Goal: Task Accomplishment & Management: Complete application form

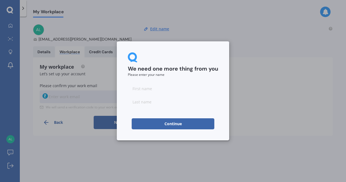
click at [143, 88] on input at bounding box center [173, 88] width 90 height 11
type input "[PERSON_NAME]"
click at [148, 99] on input at bounding box center [173, 101] width 90 height 11
type input "[PERSON_NAME]"
click at [165, 121] on button "Continue" at bounding box center [173, 123] width 83 height 11
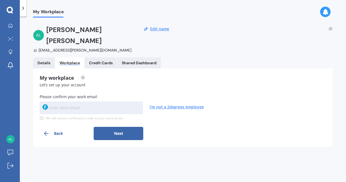
click at [65, 101] on input at bounding box center [91, 107] width 103 height 13
type input "[EMAIL_ADDRESS][PERSON_NAME][DOMAIN_NAME]"
click at [120, 127] on button "Next" at bounding box center [119, 133] width 50 height 13
click at [59, 101] on input at bounding box center [91, 107] width 103 height 13
type input "BYJR10"
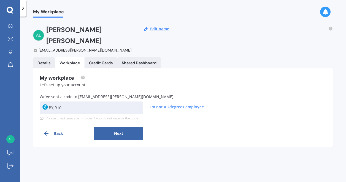
click at [122, 127] on button "Next" at bounding box center [119, 133] width 50 height 13
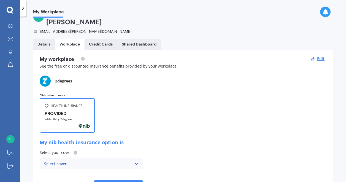
scroll to position [28, 0]
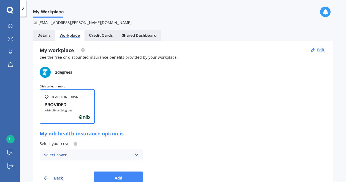
click at [130, 152] on div "Select cover" at bounding box center [87, 155] width 87 height 6
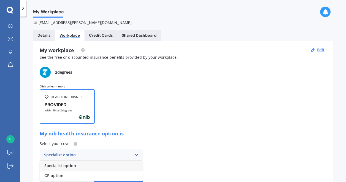
click at [186, 111] on div "HEALTH INSURANCE PROVIDED With nib by 2degrees" at bounding box center [183, 106] width 286 height 34
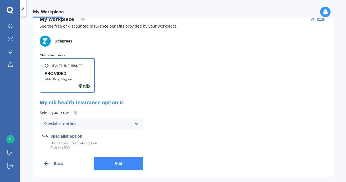
scroll to position [59, 0]
click at [136, 120] on icon at bounding box center [136, 123] width 5 height 6
click at [70, 132] on span "Specialist option" at bounding box center [60, 134] width 32 height 4
click at [117, 156] on button "Add" at bounding box center [119, 162] width 50 height 13
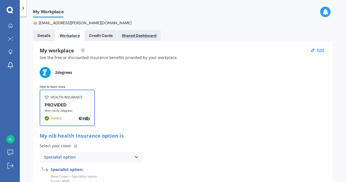
scroll to position [0, 0]
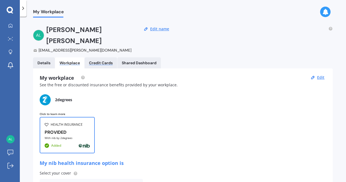
click at [102, 61] on div "Credit Cards" at bounding box center [101, 63] width 24 height 5
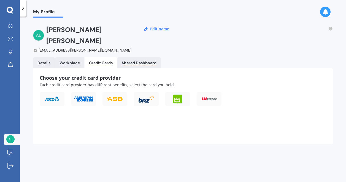
click at [136, 61] on div "Shared Dashboard" at bounding box center [139, 63] width 35 height 5
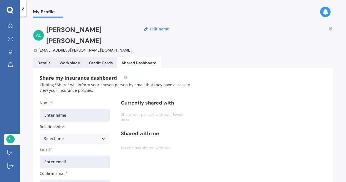
click at [71, 61] on div "Workplace" at bounding box center [69, 63] width 20 height 5
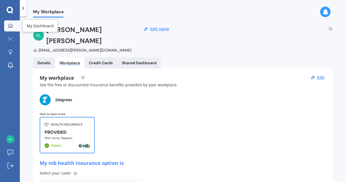
click at [9, 24] on icon at bounding box center [10, 25] width 4 height 4
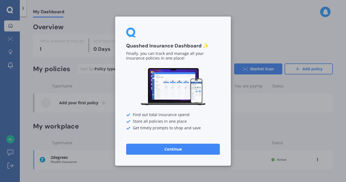
click at [173, 150] on button "Continue" at bounding box center [173, 148] width 94 height 11
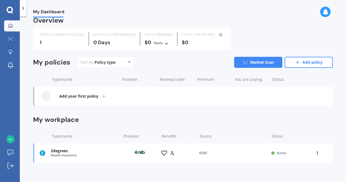
scroll to position [10, 0]
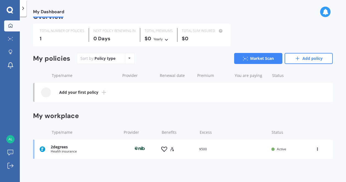
click at [80, 91] on b "Add your first policy" at bounding box center [78, 92] width 39 height 6
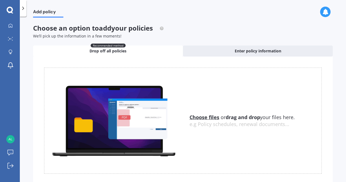
scroll to position [19, 0]
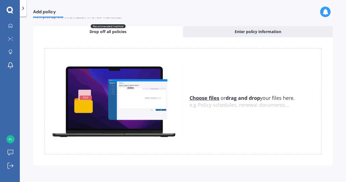
click at [205, 97] on u "Choose files" at bounding box center [204, 97] width 30 height 7
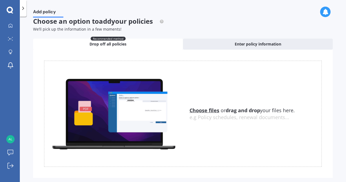
scroll to position [0, 0]
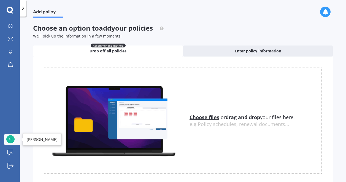
click at [7, 141] on img at bounding box center [10, 139] width 8 height 8
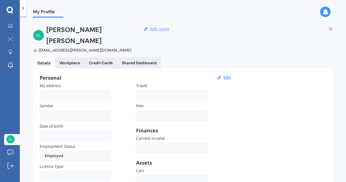
click at [163, 28] on button "Edit name" at bounding box center [159, 28] width 22 height 5
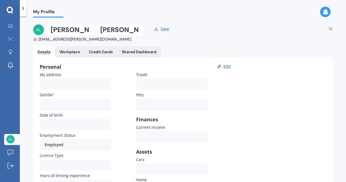
click at [64, 39] on div "[EMAIL_ADDRESS][PERSON_NAME][DOMAIN_NAME]" at bounding box center [88, 39] width 110 height 6
click at [87, 40] on div "[EMAIL_ADDRESS][PERSON_NAME][DOMAIN_NAME]" at bounding box center [88, 39] width 110 height 6
click at [90, 40] on div "[EMAIL_ADDRESS][PERSON_NAME][DOMAIN_NAME]" at bounding box center [88, 39] width 110 height 6
click at [94, 38] on div "[EMAIL_ADDRESS][PERSON_NAME][DOMAIN_NAME]" at bounding box center [88, 39] width 110 height 6
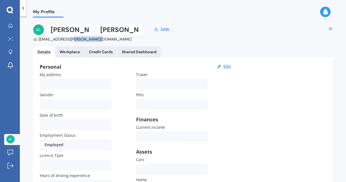
drag, startPoint x: 92, startPoint y: 40, endPoint x: 68, endPoint y: 41, distance: 23.4
click at [68, 41] on div "[EMAIL_ADDRESS][PERSON_NAME][DOMAIN_NAME]" at bounding box center [88, 39] width 110 height 6
drag, startPoint x: 68, startPoint y: 41, endPoint x: 69, endPoint y: 50, distance: 9.1
click at [69, 50] on div "Workplace" at bounding box center [69, 52] width 20 height 5
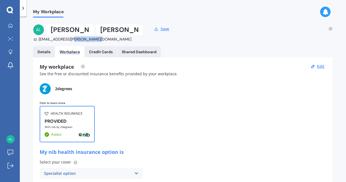
click at [70, 53] on div "Workplace" at bounding box center [69, 52] width 20 height 5
click at [49, 51] on div "Details" at bounding box center [43, 52] width 13 height 5
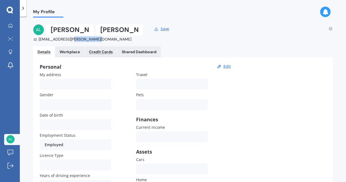
click at [109, 53] on div "Credit Cards" at bounding box center [101, 52] width 24 height 5
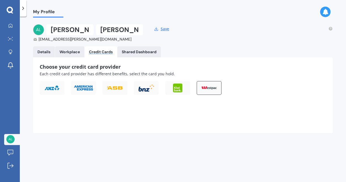
click at [214, 90] on div at bounding box center [208, 88] width 25 height 14
